Goal: Task Accomplishment & Management: Manage account settings

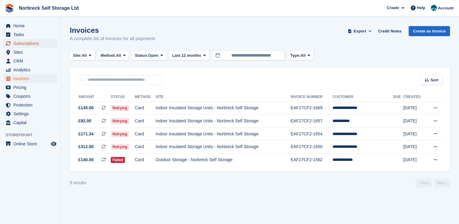
click at [22, 41] on span "Subscriptions" at bounding box center [31, 43] width 36 height 8
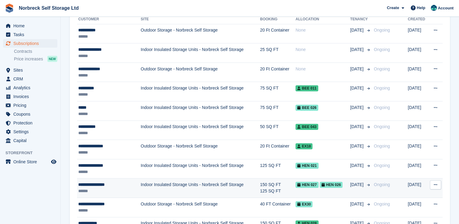
scroll to position [91, 0]
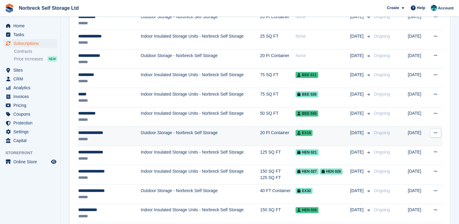
drag, startPoint x: 117, startPoint y: 154, endPoint x: 187, endPoint y: 129, distance: 74.2
click at [118, 153] on div "**********" at bounding box center [105, 152] width 54 height 6
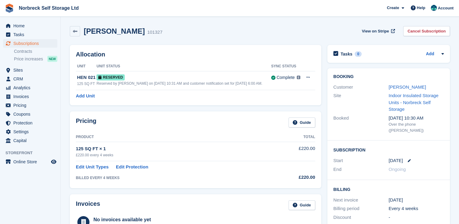
click at [99, 169] on link "Edit Unit Types" at bounding box center [92, 167] width 33 height 7
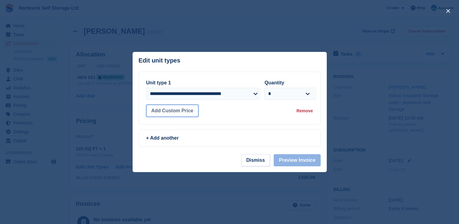
click at [161, 112] on button "Add Custom Price" at bounding box center [172, 111] width 52 height 12
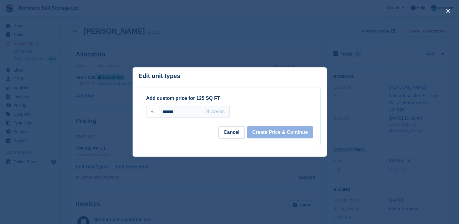
drag, startPoint x: 169, startPoint y: 113, endPoint x: 174, endPoint y: 118, distance: 7.7
click at [169, 113] on input "******" at bounding box center [194, 112] width 71 height 12
type input "******"
click at [250, 132] on div "Cancel Create Price & Continue" at bounding box center [229, 132] width 167 height 12
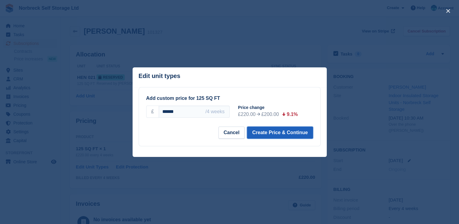
click at [295, 138] on button "Create Price & Continue" at bounding box center [280, 133] width 66 height 12
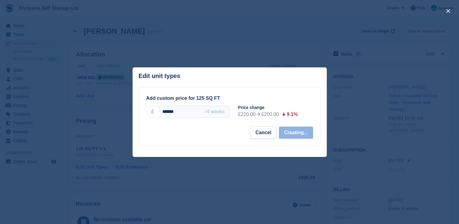
select select "*****"
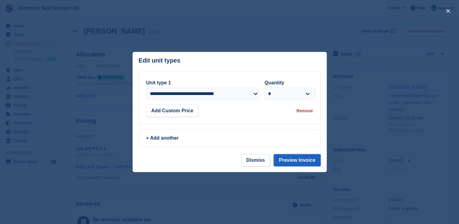
click at [293, 162] on button "Preview Invoice" at bounding box center [297, 160] width 47 height 12
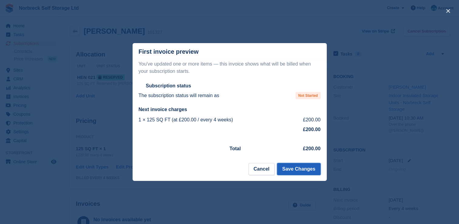
click at [299, 174] on button "Save Changes" at bounding box center [298, 169] width 43 height 12
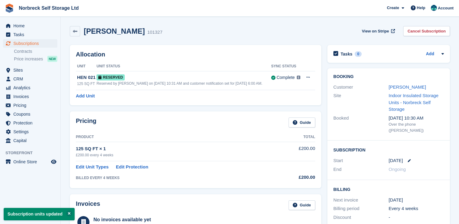
click at [0, 22] on html "Norbreck Self Storage Ltd Create Subscription Invoice Contact Deal Discount Pag…" at bounding box center [229, 112] width 459 height 224
click at [17, 26] on span "Home" at bounding box center [31, 26] width 36 height 8
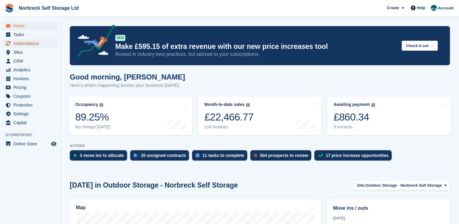
click at [42, 44] on span "Subscriptions" at bounding box center [31, 43] width 36 height 8
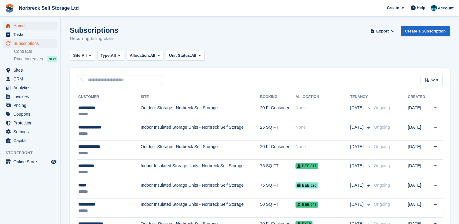
click at [36, 25] on span "Home" at bounding box center [31, 26] width 36 height 8
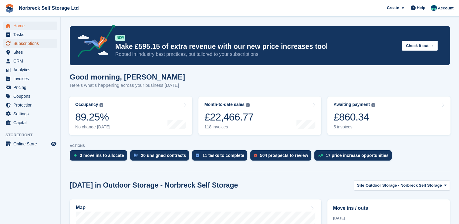
click at [30, 41] on span "Subscriptions" at bounding box center [31, 43] width 36 height 8
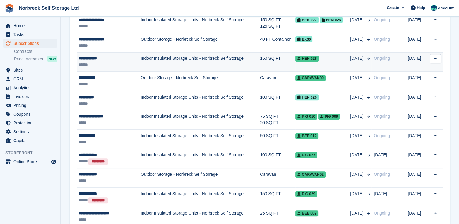
scroll to position [243, 0]
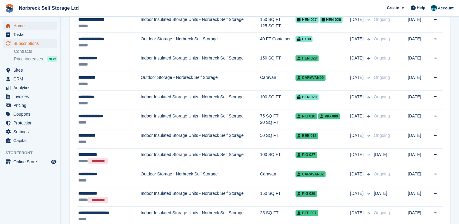
click at [52, 29] on link "Home" at bounding box center [30, 26] width 54 height 8
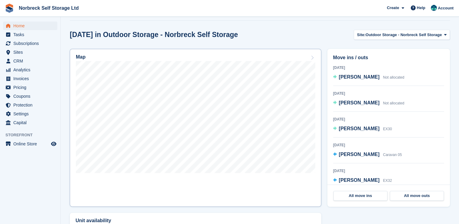
scroll to position [182, 0]
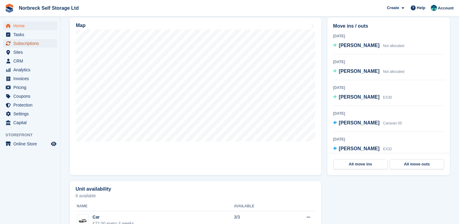
click at [45, 41] on span "Subscriptions" at bounding box center [31, 43] width 36 height 8
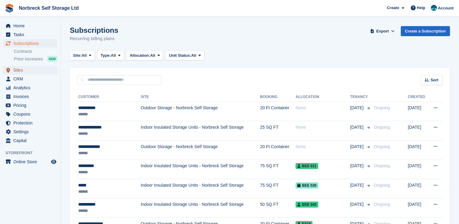
click at [25, 69] on span "Sites" at bounding box center [31, 70] width 36 height 8
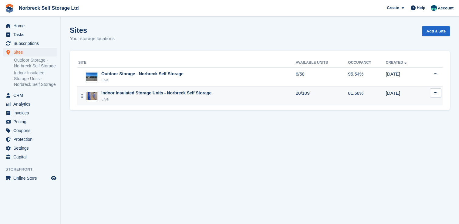
click at [161, 92] on div "Indoor Insulated Storage Units - Norbreck Self Storage" at bounding box center [156, 93] width 110 height 6
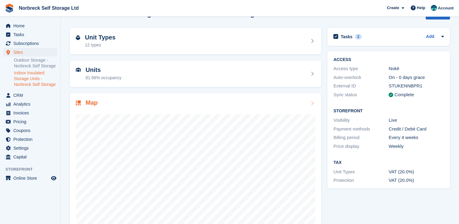
scroll to position [30, 0]
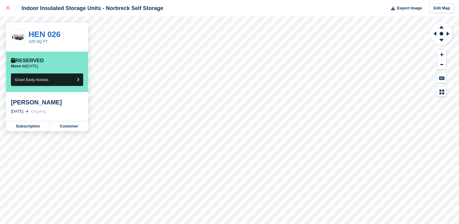
click at [2, 7] on link at bounding box center [8, 8] width 16 height 16
